Goal: Information Seeking & Learning: Learn about a topic

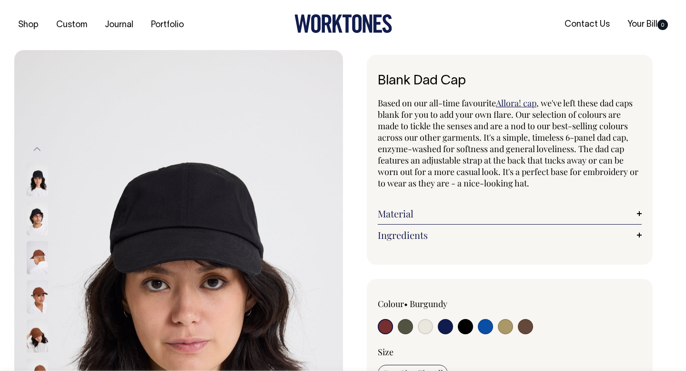
click at [403, 213] on link "Material" at bounding box center [510, 213] width 264 height 11
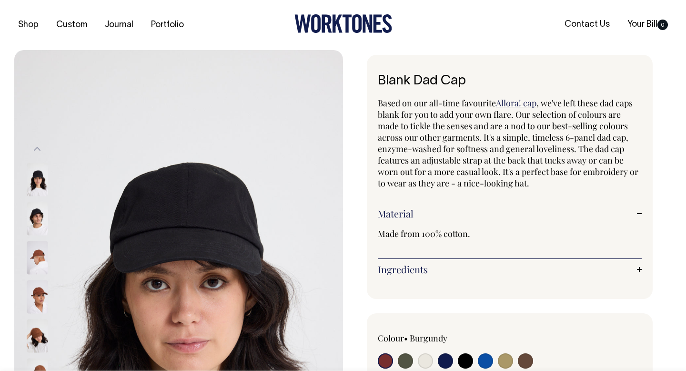
click at [403, 213] on link "Material" at bounding box center [510, 213] width 264 height 11
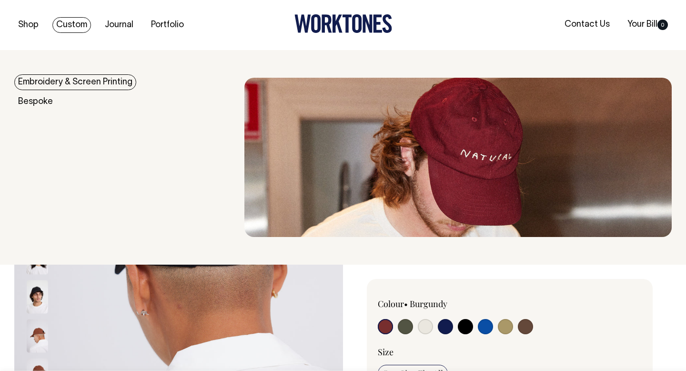
click at [72, 27] on link "Custom" at bounding box center [71, 25] width 39 height 16
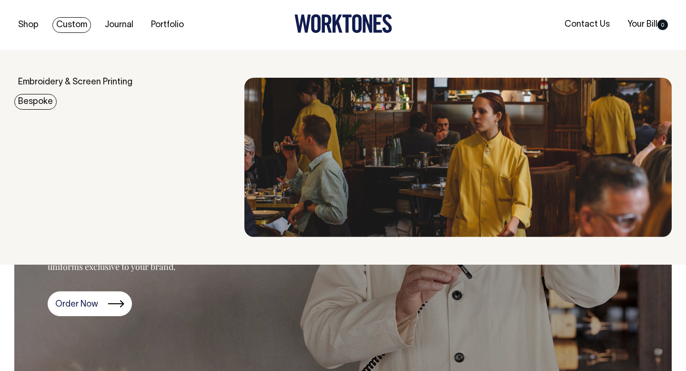
click at [43, 102] on link "Bespoke" at bounding box center [35, 102] width 42 height 16
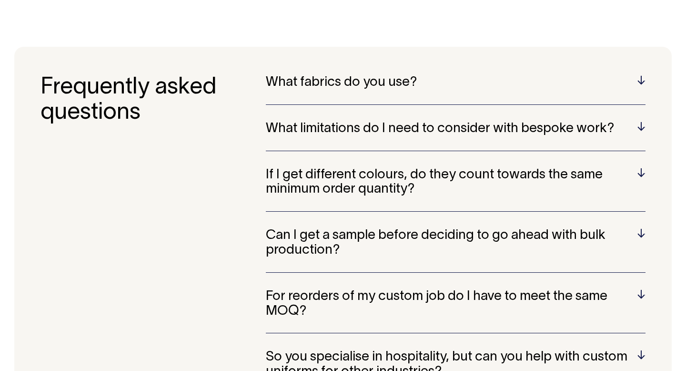
scroll to position [2467, 0]
click at [355, 75] on h5 "What fabrics do you use?" at bounding box center [456, 82] width 380 height 15
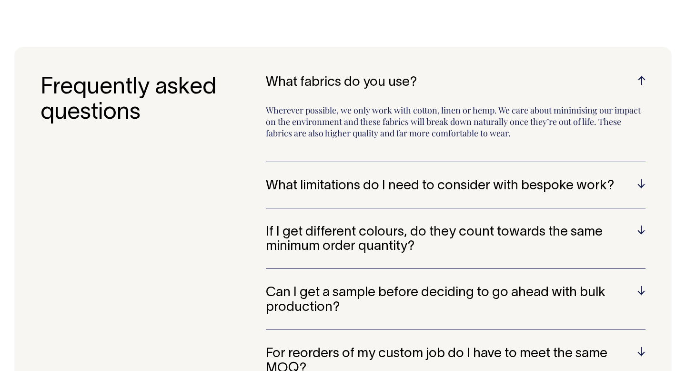
click at [309, 179] on h5 "What limitations do I need to consider with bespoke work?" at bounding box center [456, 186] width 380 height 15
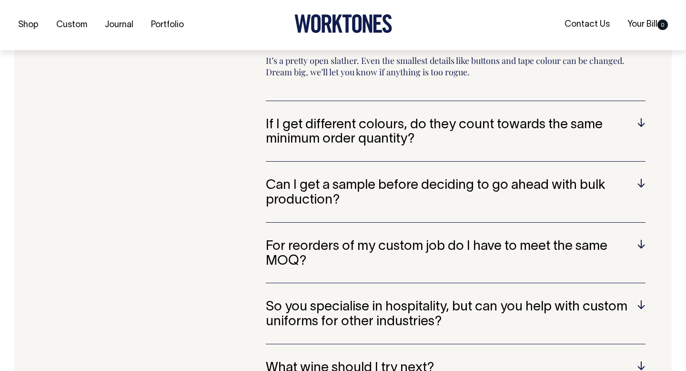
click at [310, 178] on h5 "Can I get a sample before deciding to go ahead with bulk production?" at bounding box center [456, 193] width 380 height 30
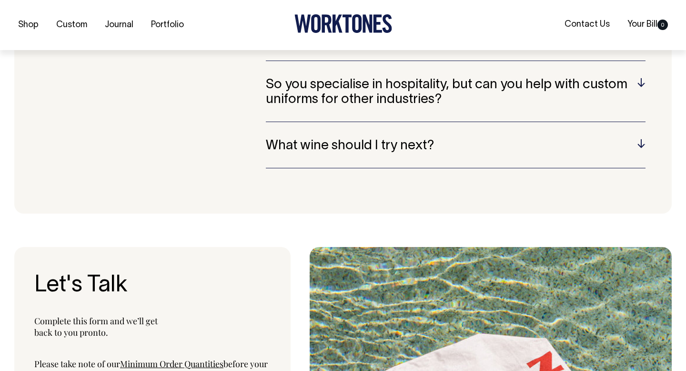
click at [312, 140] on div "What wine should I try next? [GEOGRAPHIC_DATA] from the [GEOGRAPHIC_DATA] regio…" at bounding box center [456, 154] width 380 height 30
click at [309, 138] on h5 "What wine should I try next?" at bounding box center [456, 145] width 380 height 15
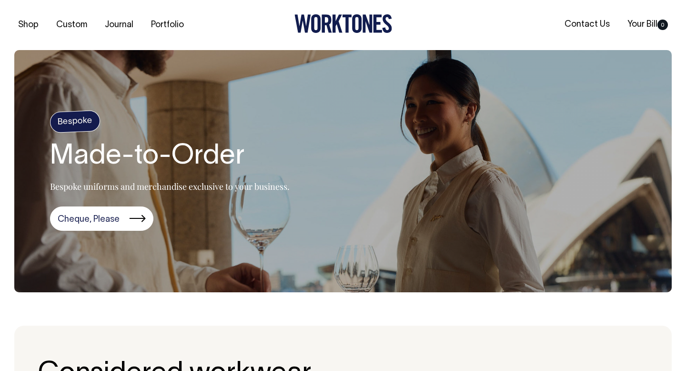
scroll to position [0, 0]
